Goal: Task Accomplishment & Management: Manage account settings

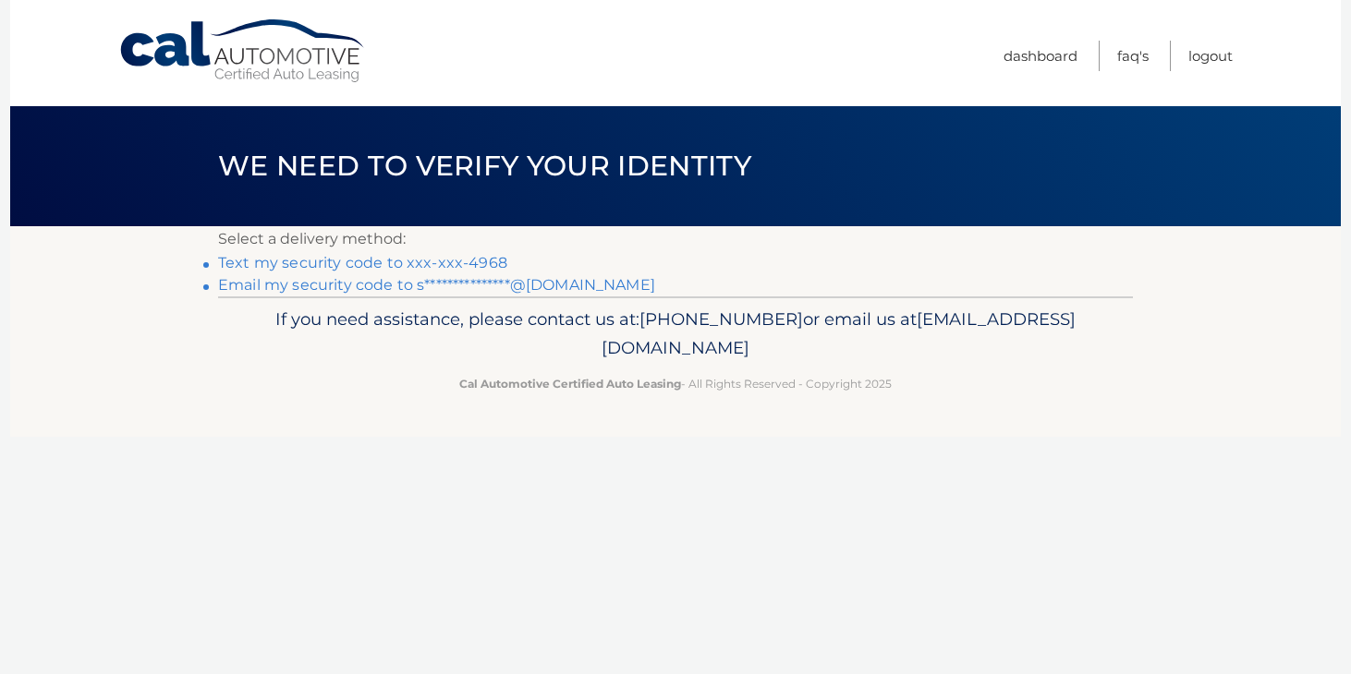
click at [479, 261] on link "Text my security code to xxx-xxx-4968" at bounding box center [362, 263] width 289 height 18
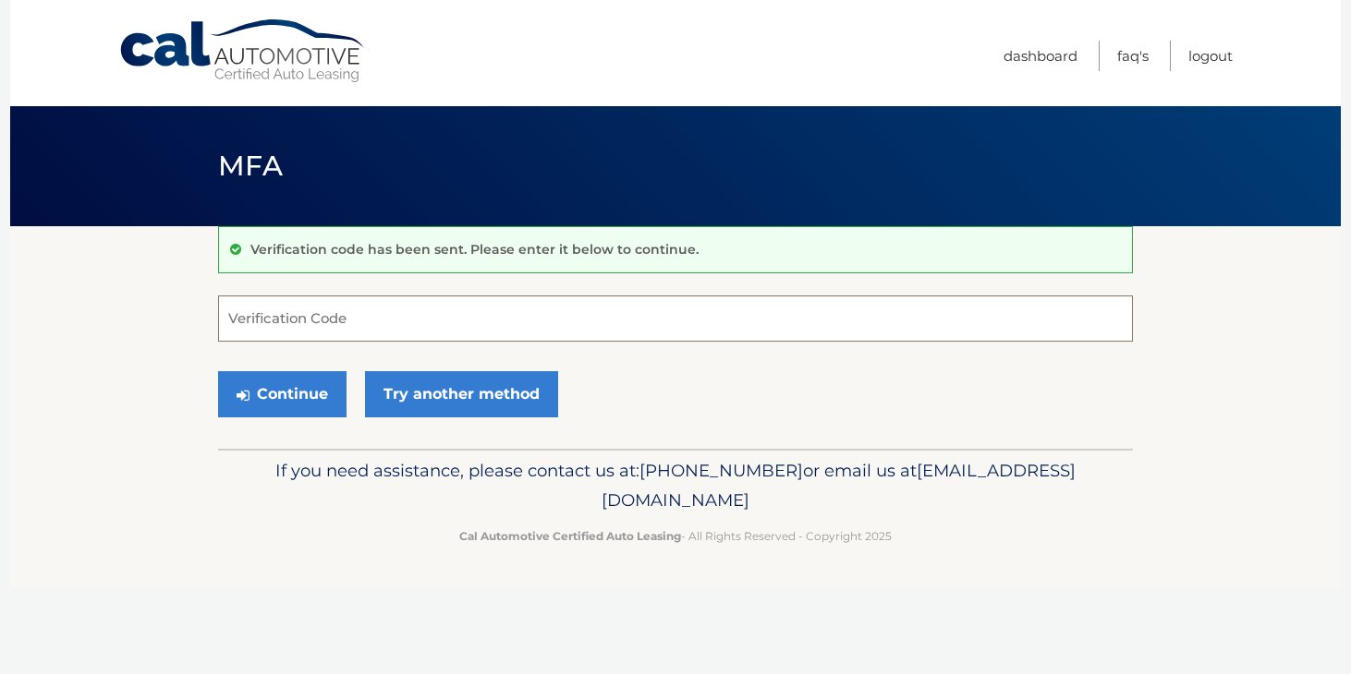
click at [310, 314] on input "Verification Code" at bounding box center [675, 319] width 915 height 46
type input "706224"
click at [218, 371] on button "Continue" at bounding box center [282, 394] width 128 height 46
